Goal: Find specific page/section: Find specific page/section

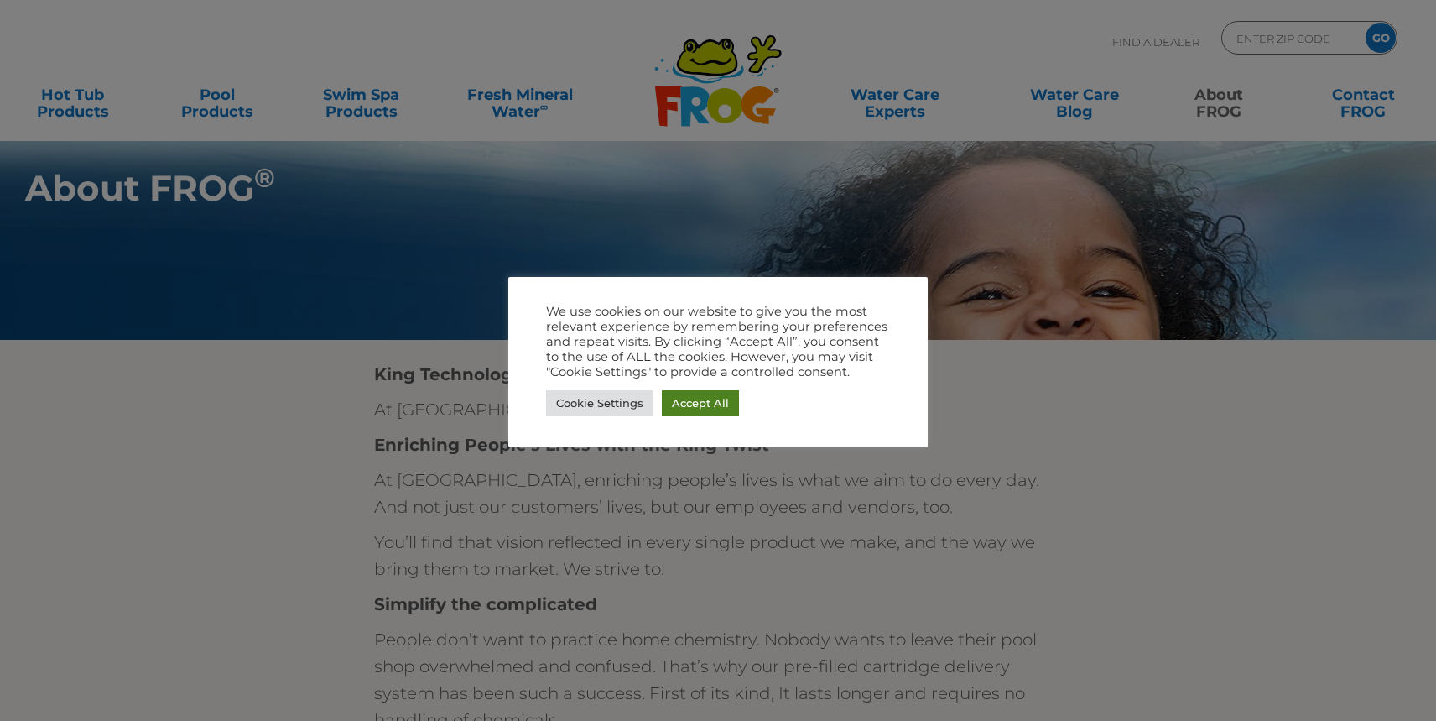
click at [709, 412] on link "Accept All" at bounding box center [700, 403] width 77 height 26
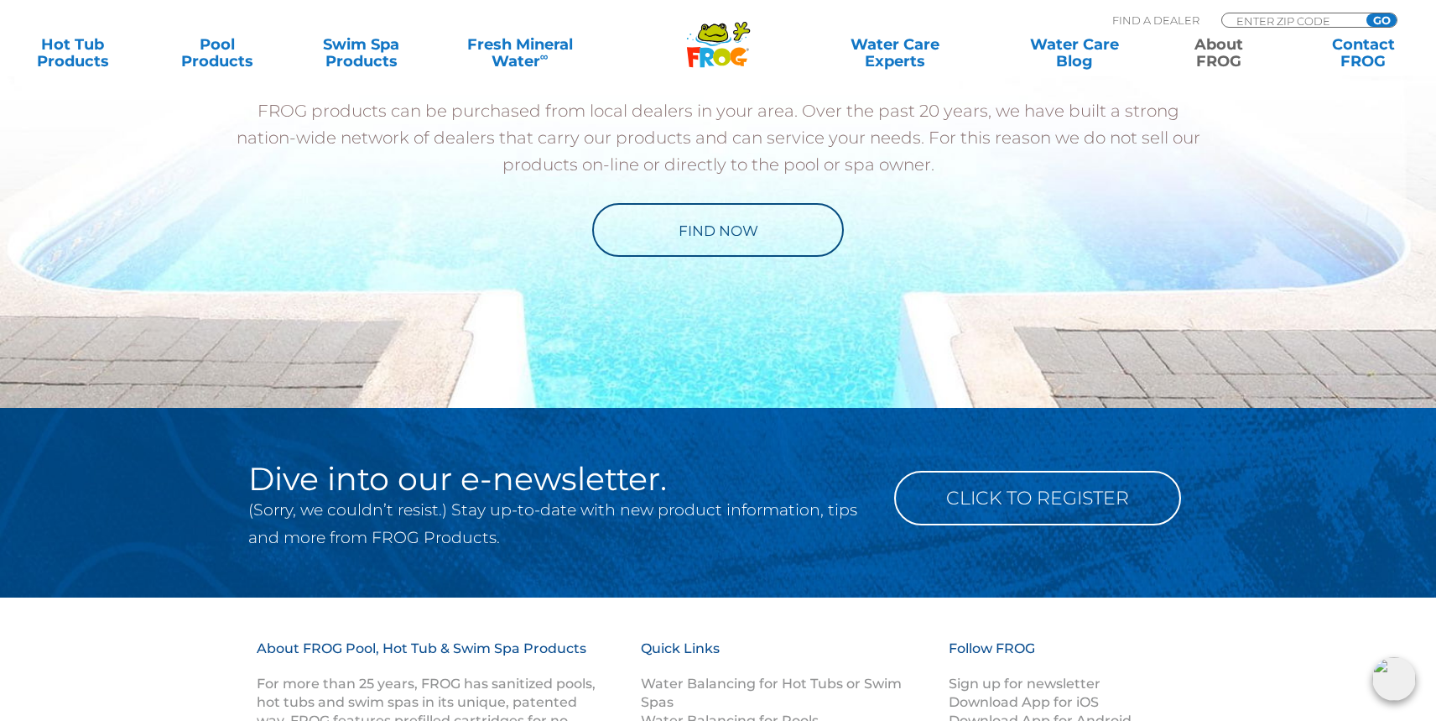
scroll to position [2580, 0]
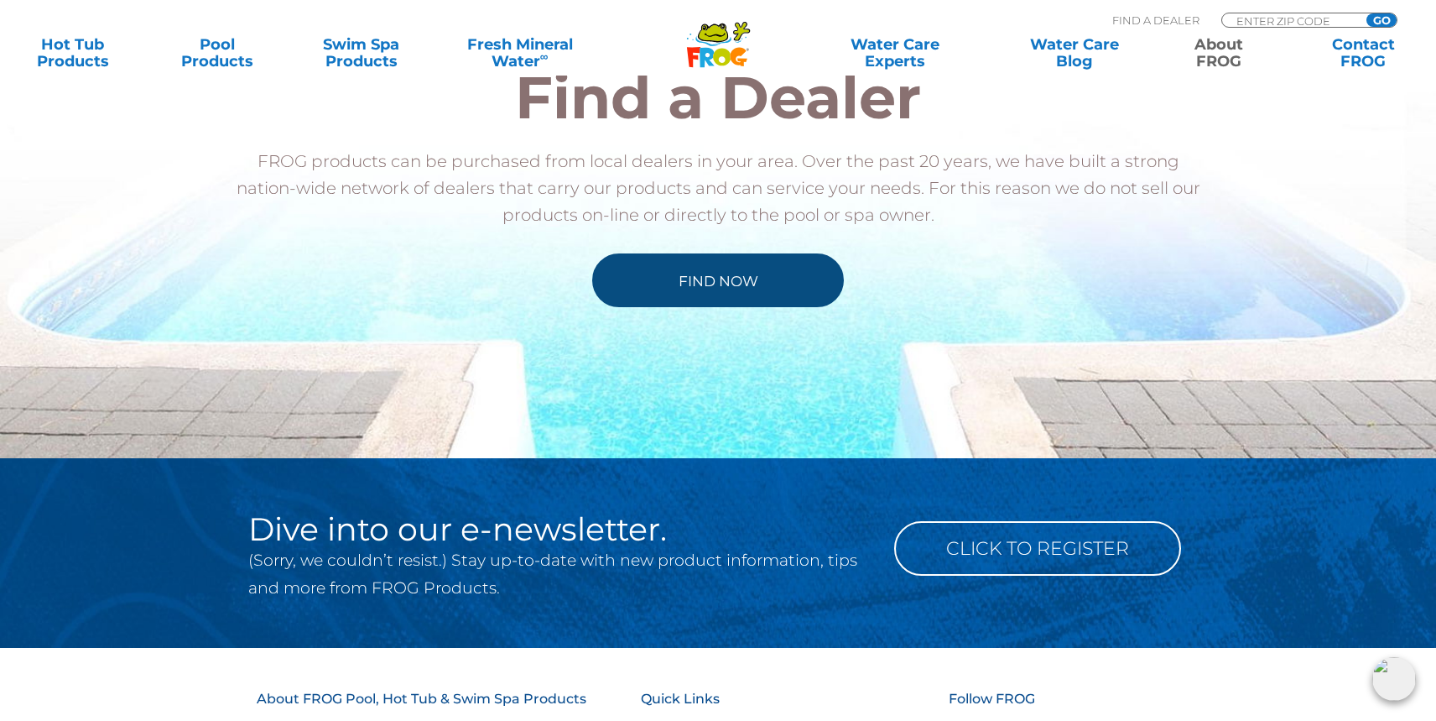
click at [751, 288] on link "Find Now" at bounding box center [718, 280] width 252 height 54
click at [716, 284] on link "Find Now" at bounding box center [718, 280] width 252 height 54
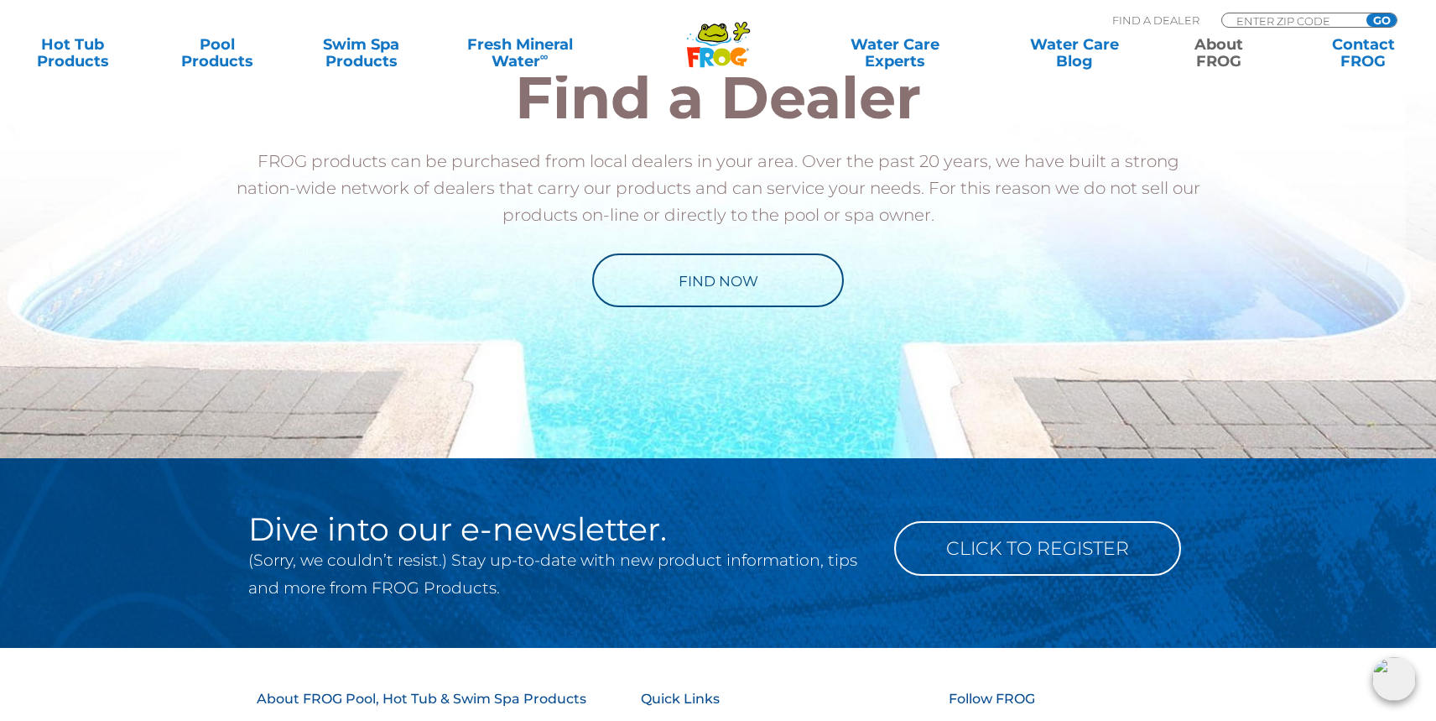
scroll to position [2504, 0]
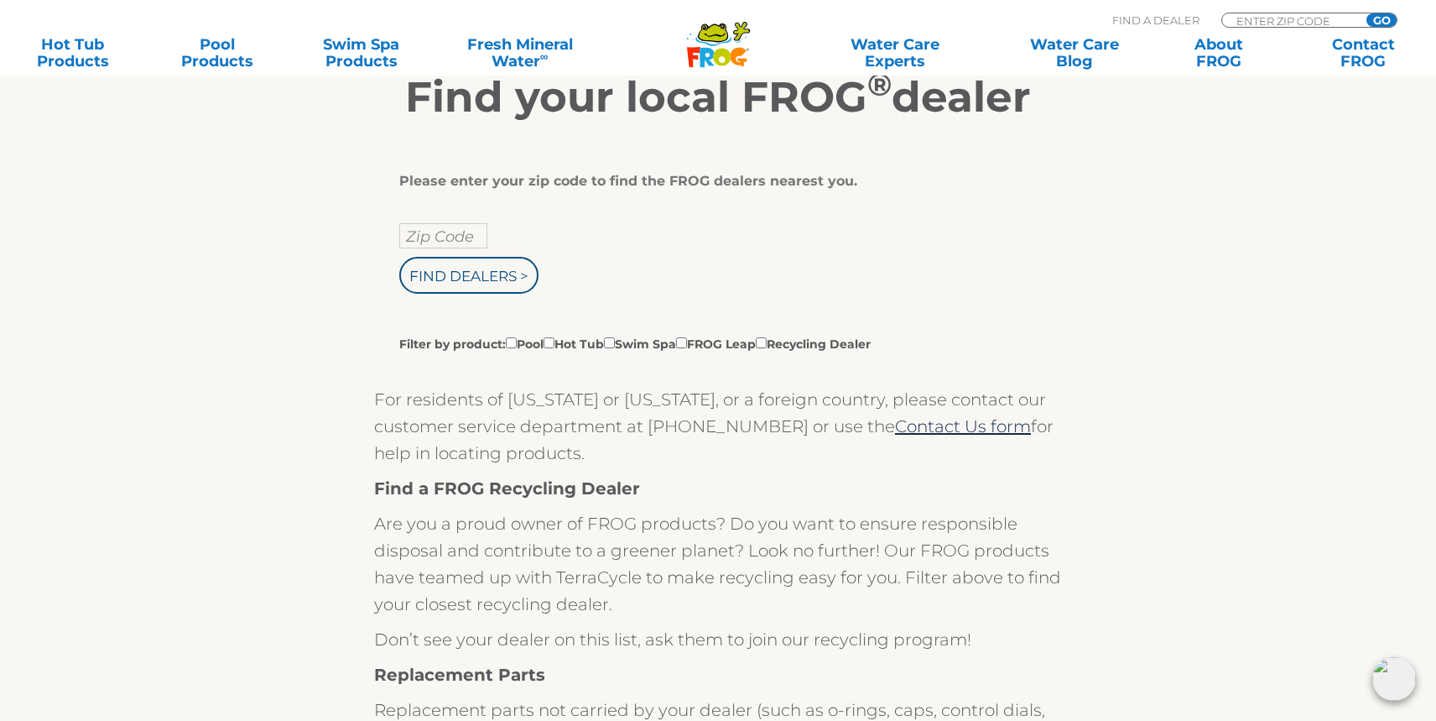
scroll to position [265, 0]
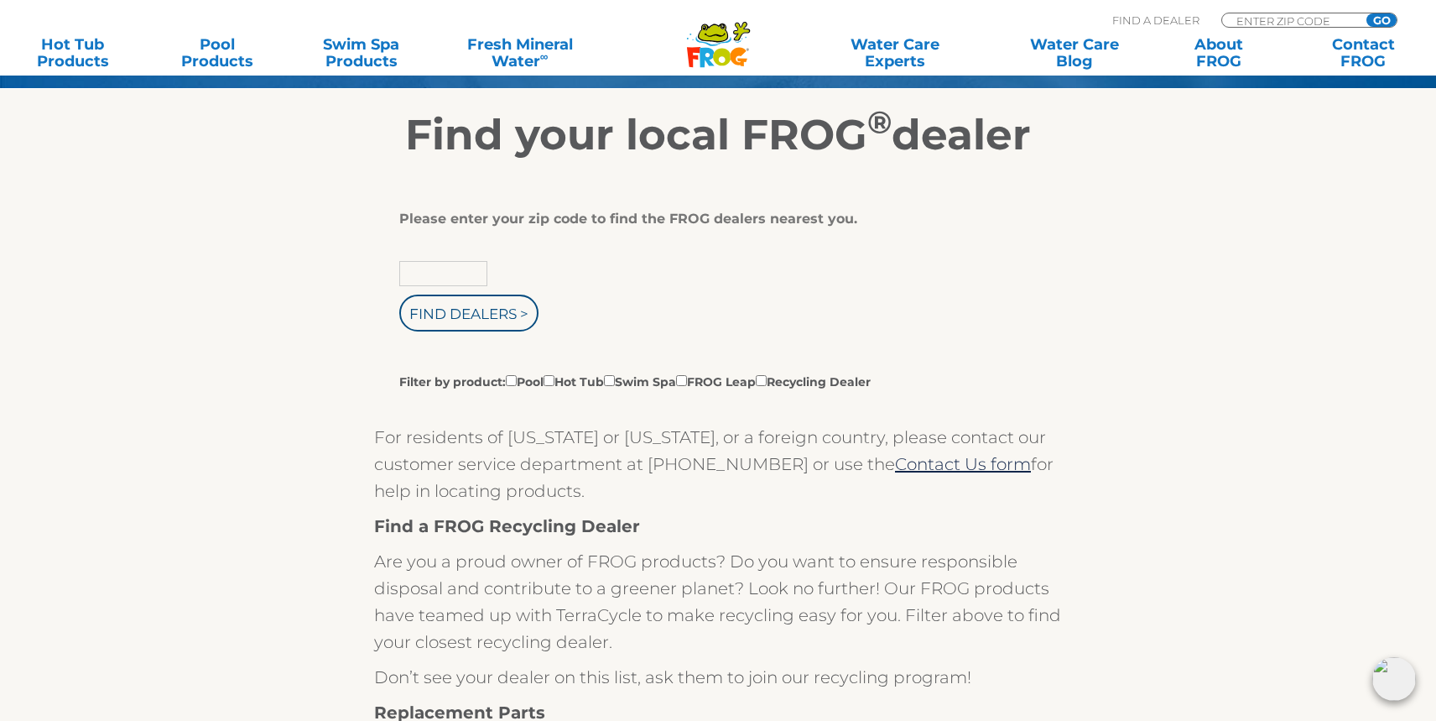
click at [476, 282] on input "text" at bounding box center [443, 273] width 88 height 25
type input "33178"
click at [479, 325] on input "Find Dealers >" at bounding box center [468, 312] width 139 height 37
click at [508, 305] on input "Find Dealers >" at bounding box center [468, 312] width 139 height 37
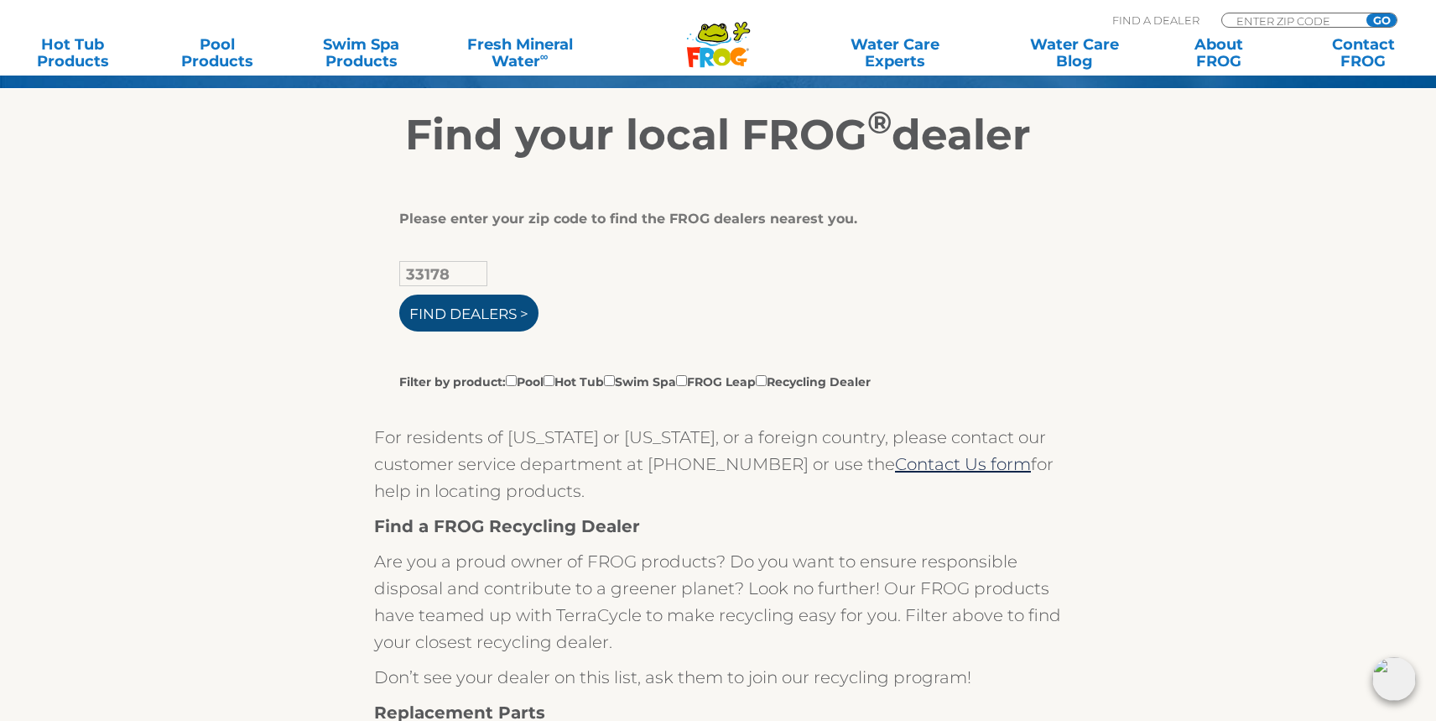
click at [508, 305] on input "Find Dealers >" at bounding box center [468, 312] width 139 height 37
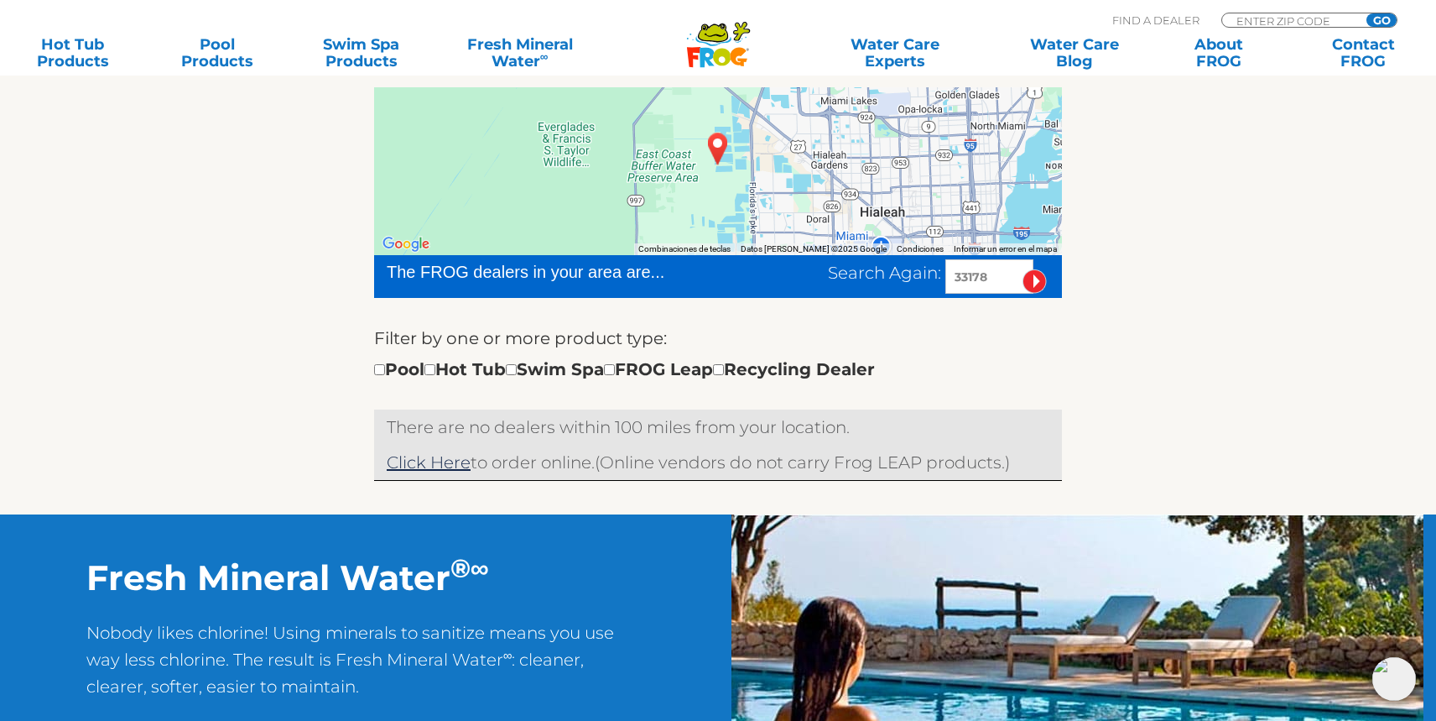
scroll to position [376, 0]
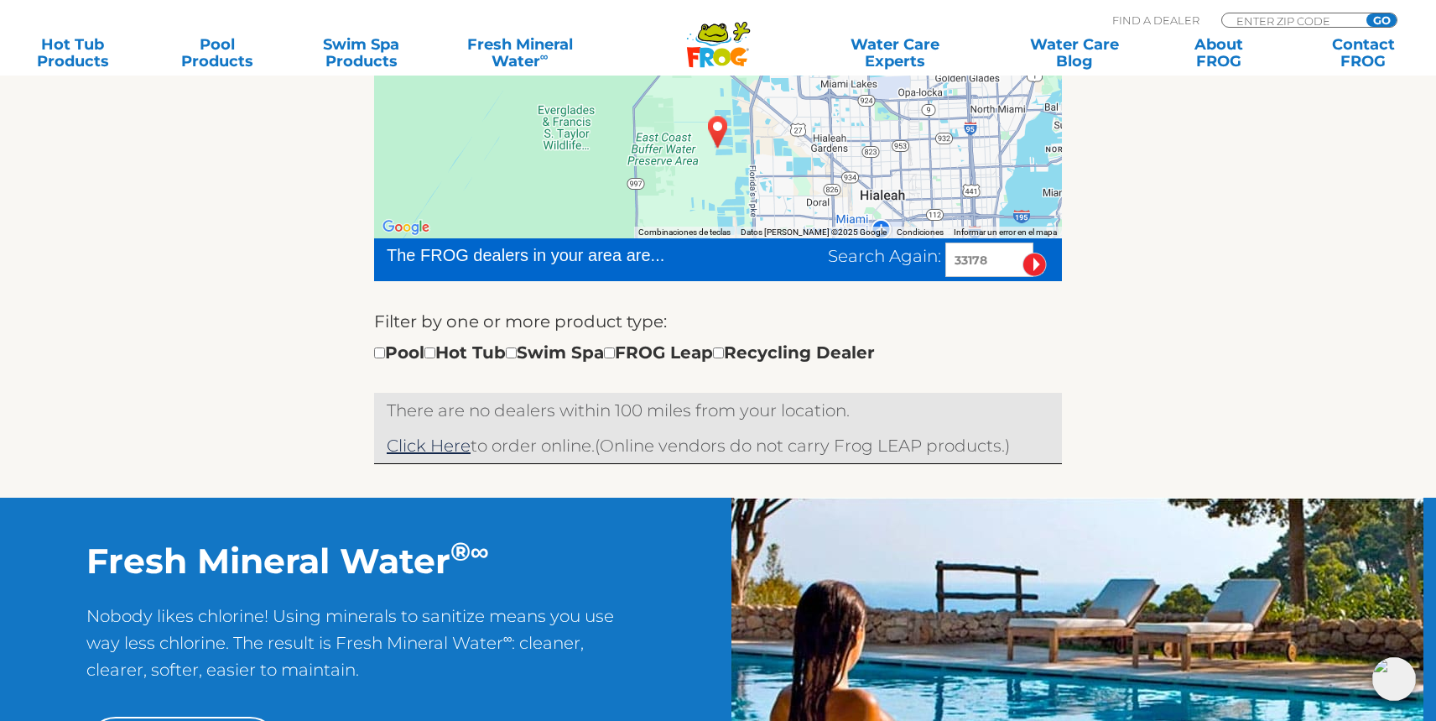
click at [720, 135] on img "DORAL, FL 33178" at bounding box center [718, 131] width 39 height 45
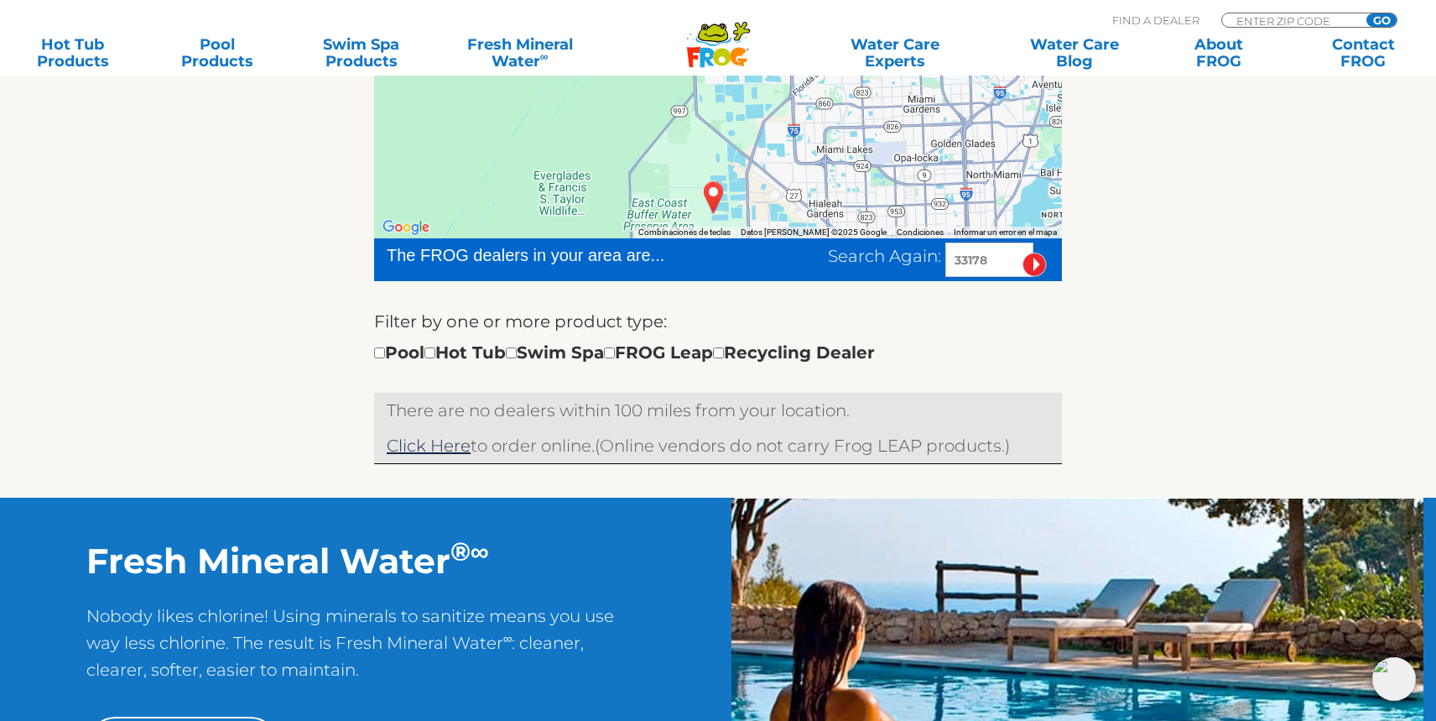
drag, startPoint x: 924, startPoint y: 200, endPoint x: 920, endPoint y: 268, distance: 68.1
click at [920, 268] on div "← Mover a la izquierda → Mover a la derecha ↑ Mover hacia arriba ↓ Mover hacia …" at bounding box center [718, 266] width 688 height 393
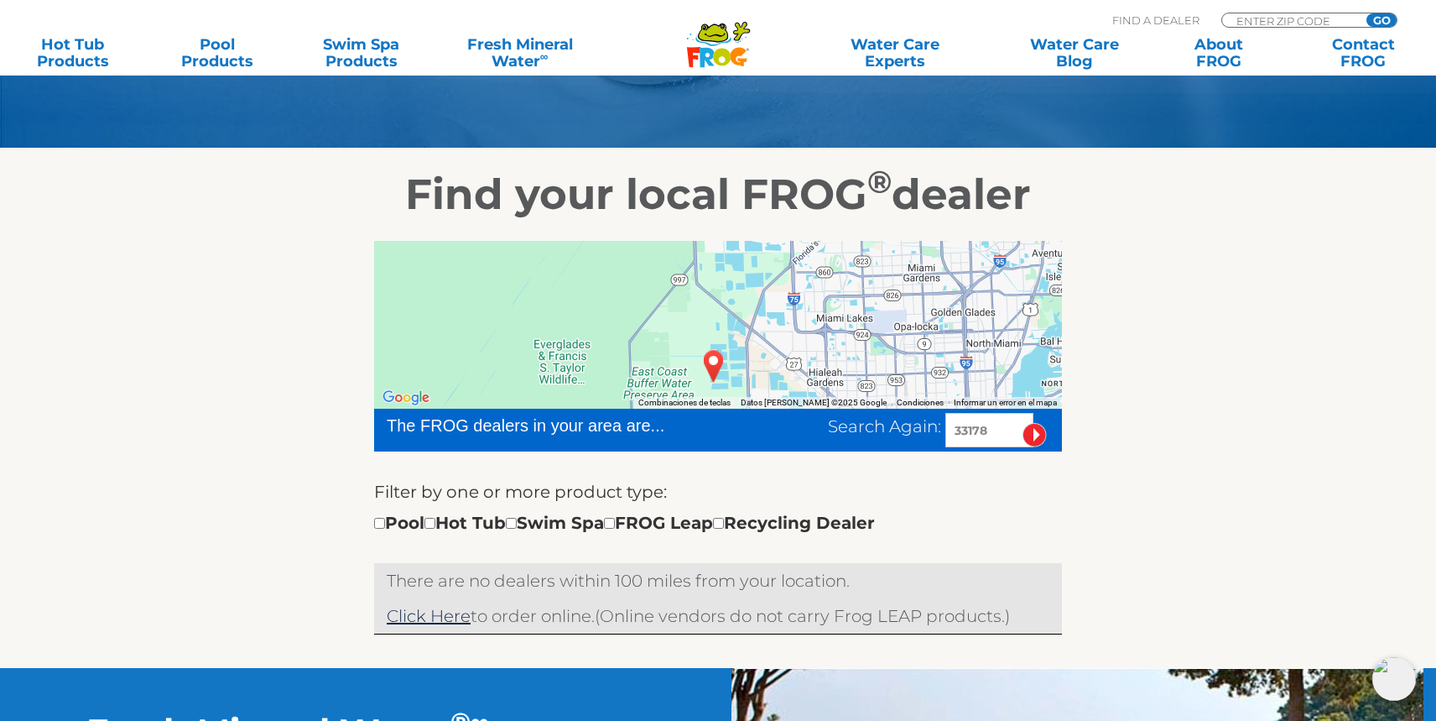
scroll to position [185, 0]
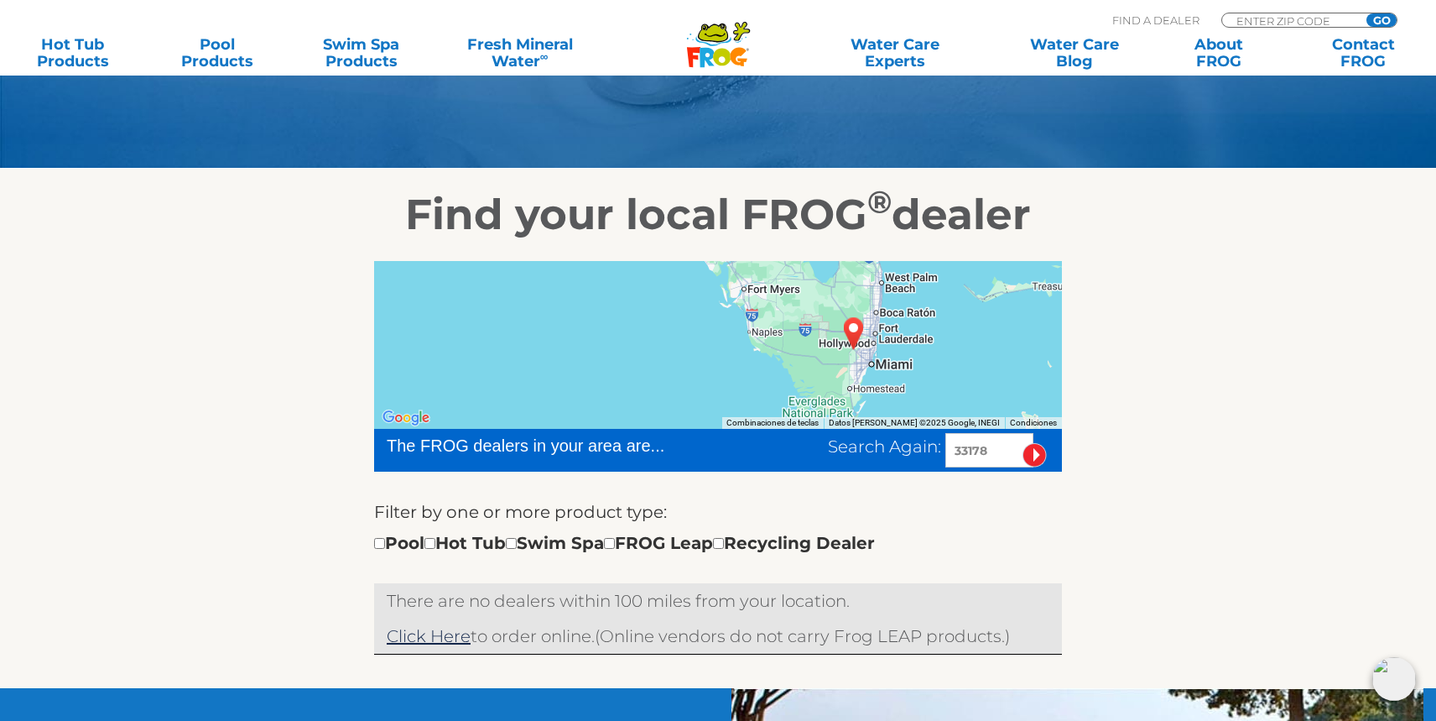
click at [853, 325] on img "DORAL, FL 33178" at bounding box center [854, 332] width 39 height 45
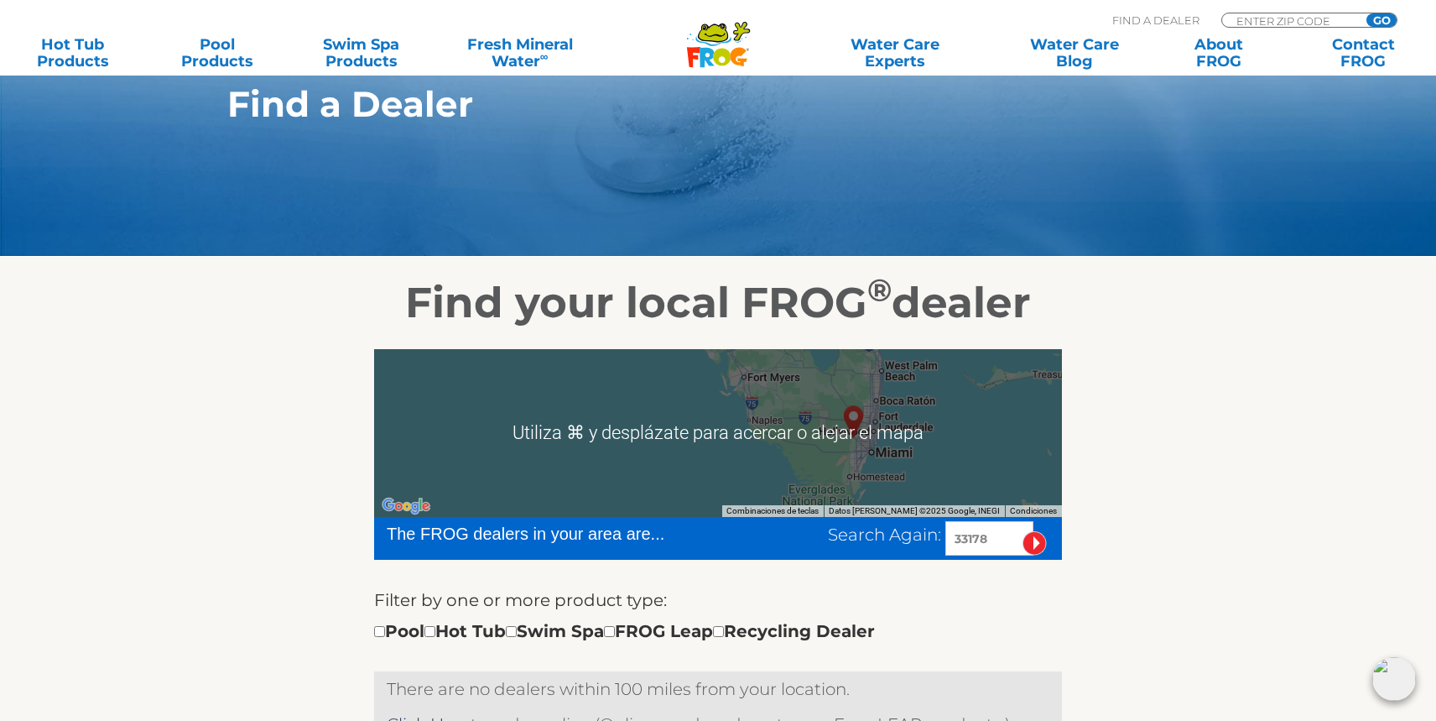
scroll to position [82, 0]
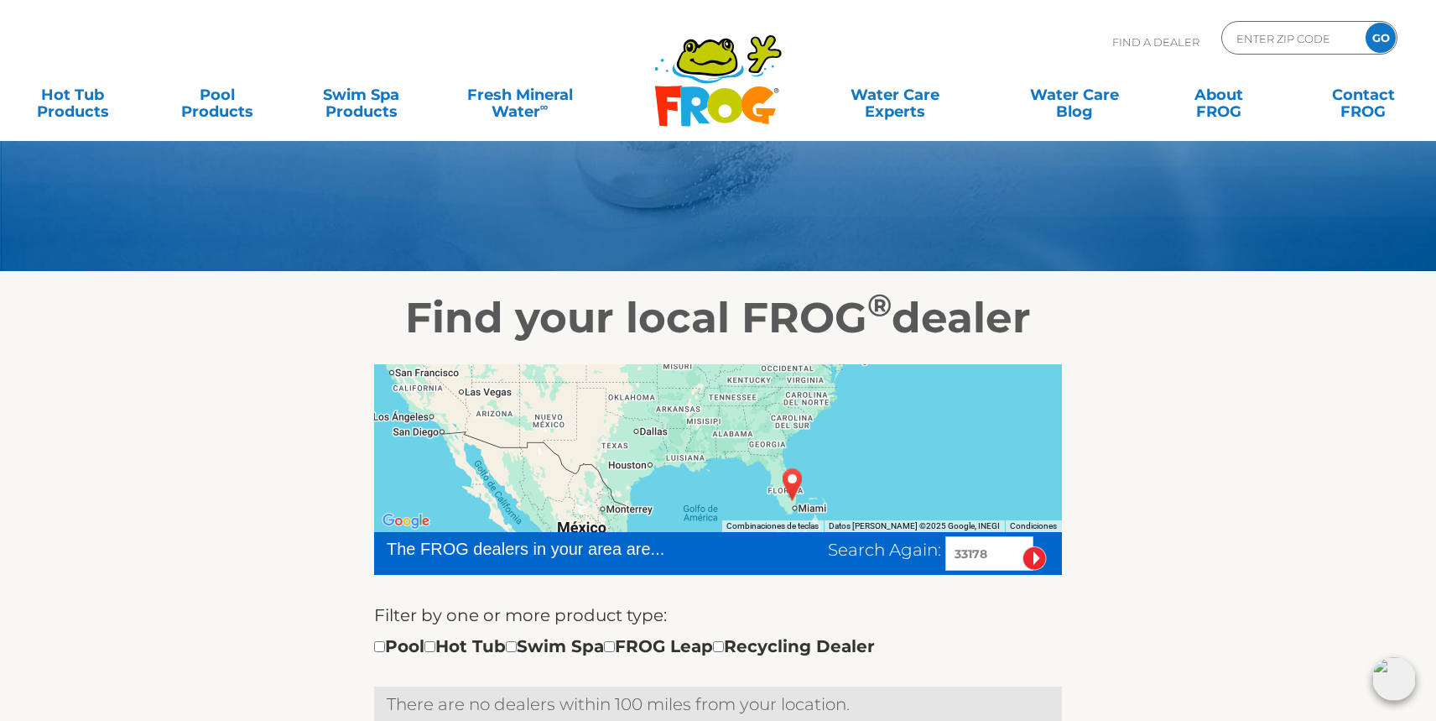
drag, startPoint x: 781, startPoint y: 437, endPoint x: 782, endPoint y: 496, distance: 58.7
click at [782, 496] on img "DORAL, FL 33178" at bounding box center [792, 483] width 39 height 45
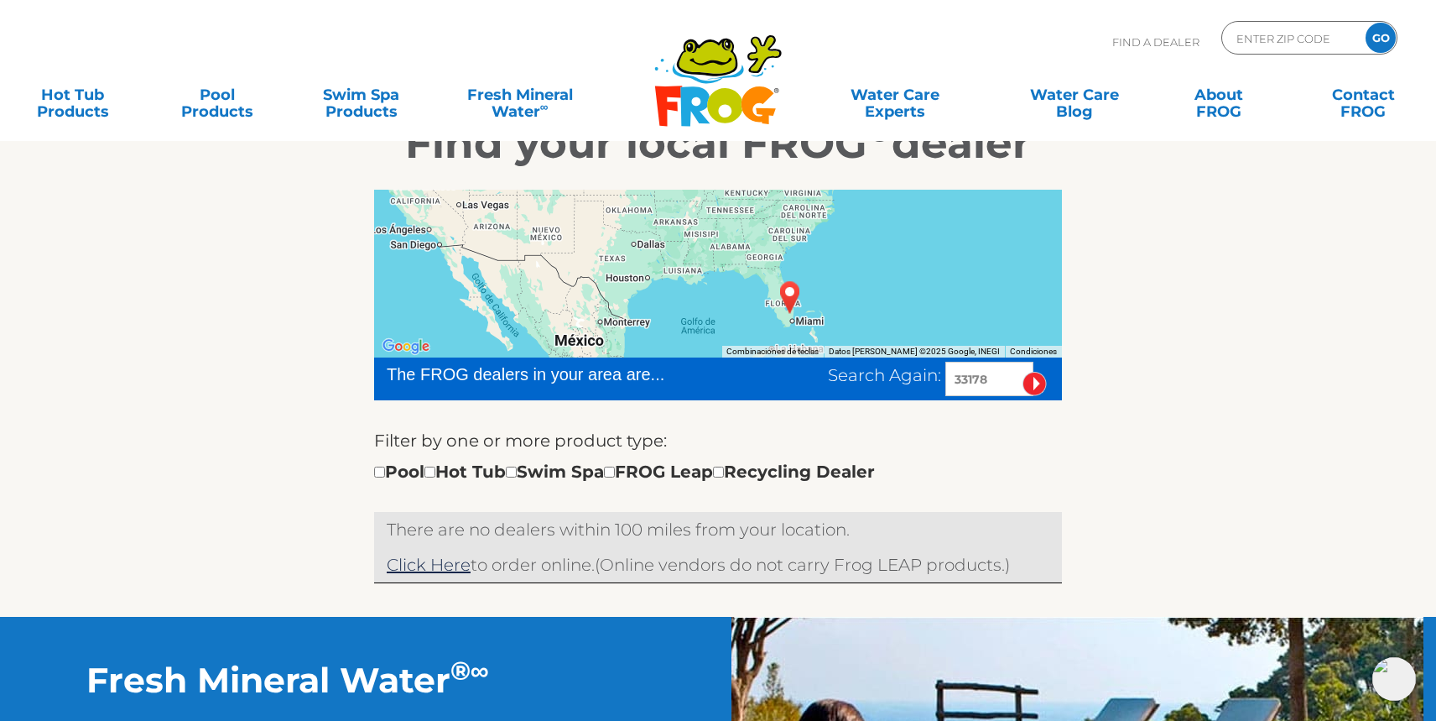
scroll to position [0, 0]
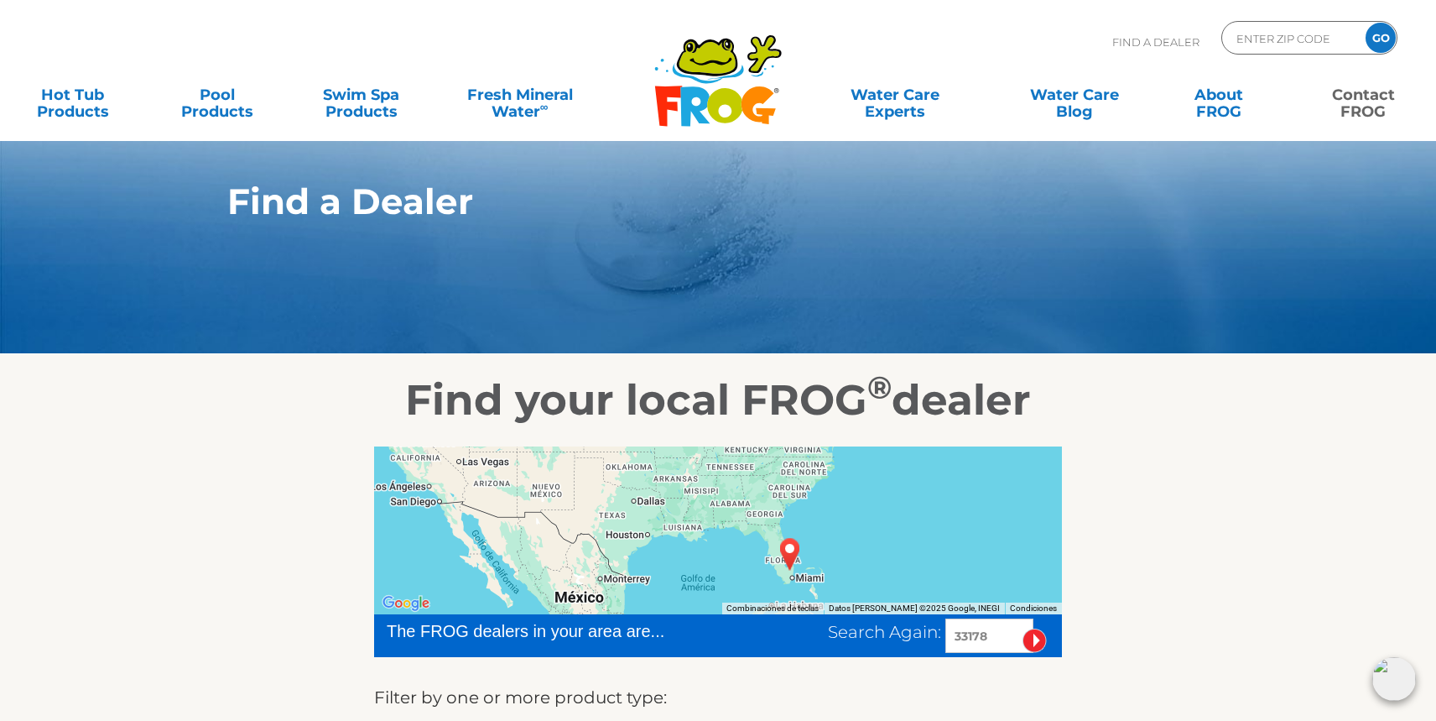
click at [1352, 103] on link "Contact FROG" at bounding box center [1363, 95] width 112 height 34
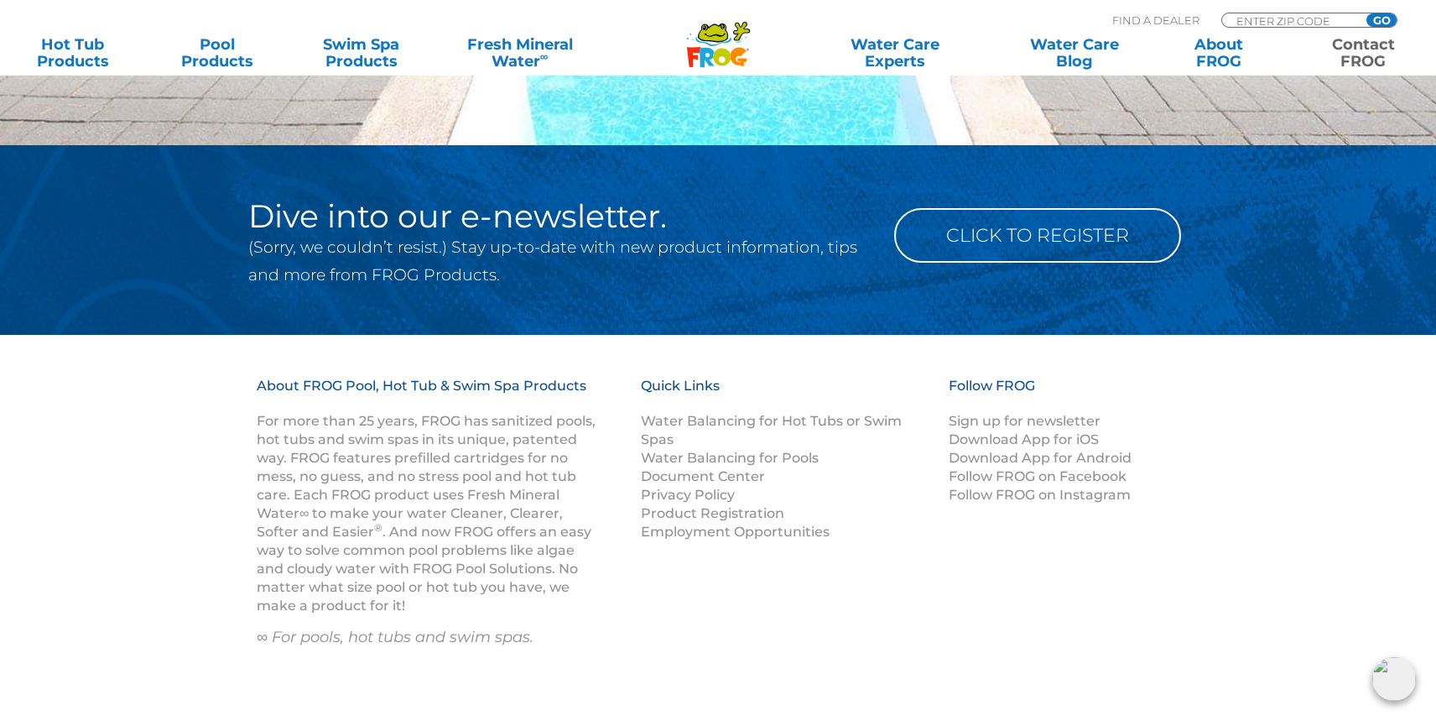
scroll to position [2441, 0]
